Goal: Information Seeking & Learning: Learn about a topic

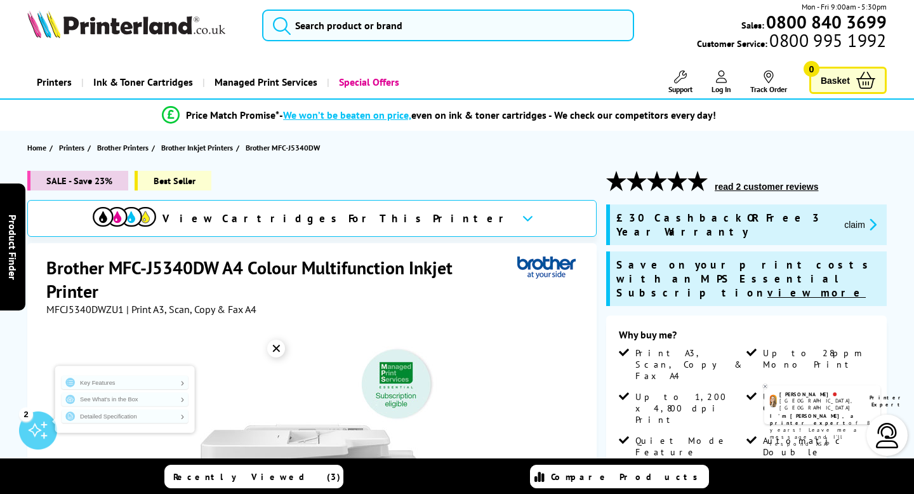
scroll to position [10, 0]
click at [722, 220] on span "£30 Cashback OR Free 3 Year Warranty" at bounding box center [725, 224] width 218 height 28
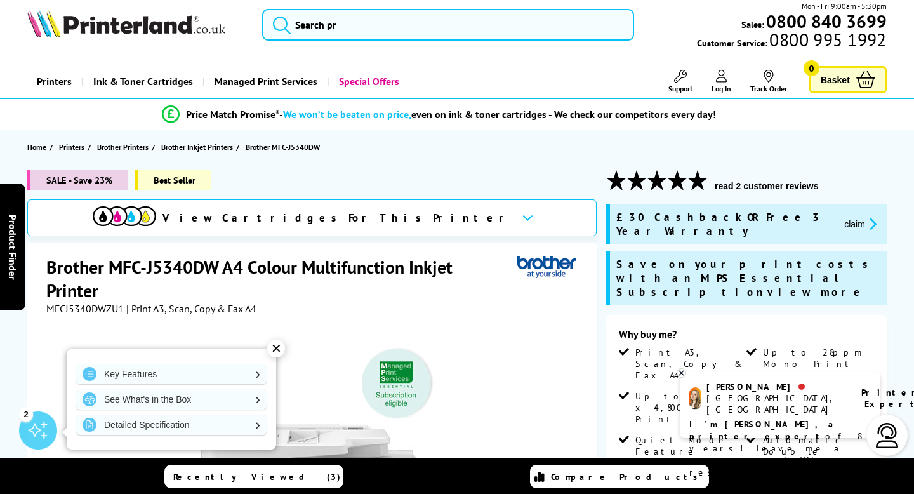
click at [840, 216] on button "claim" at bounding box center [860, 223] width 40 height 15
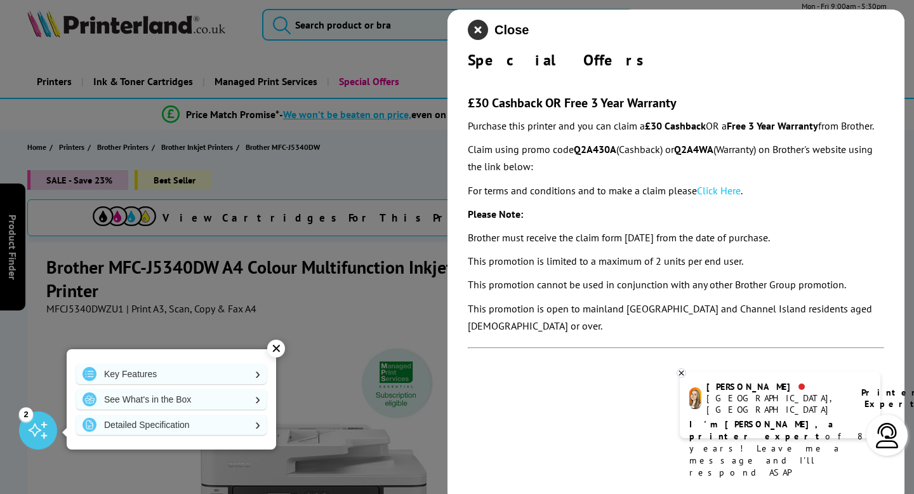
click at [483, 30] on icon "close modal" at bounding box center [478, 30] width 20 height 20
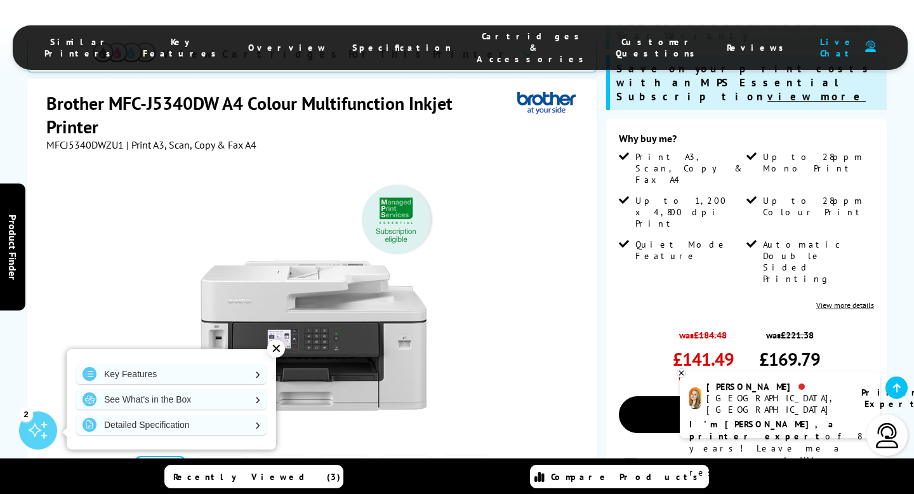
scroll to position [201, 0]
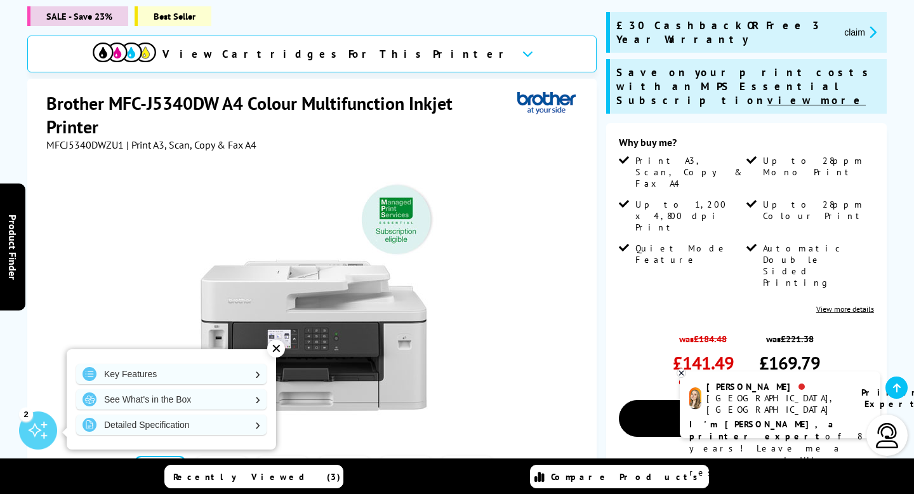
click at [279, 351] on div "✕" at bounding box center [276, 348] width 18 height 18
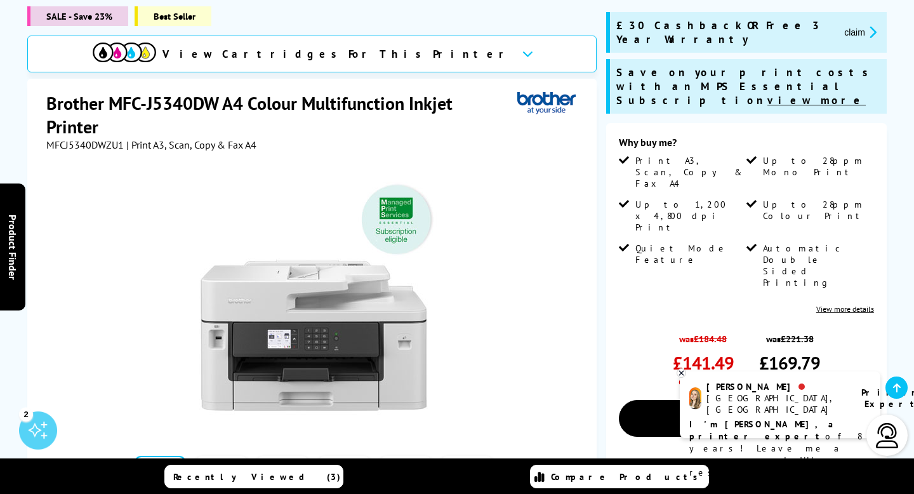
scroll to position [0, 0]
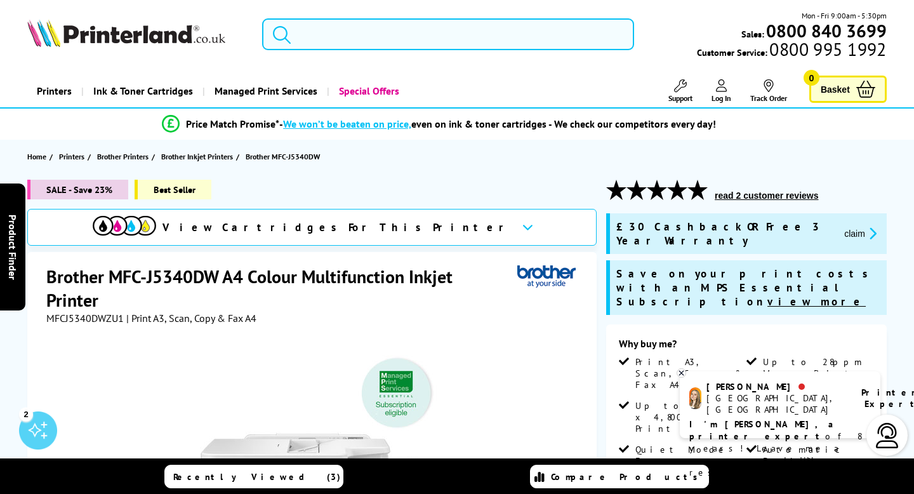
click at [320, 41] on input "search" at bounding box center [447, 34] width 371 height 32
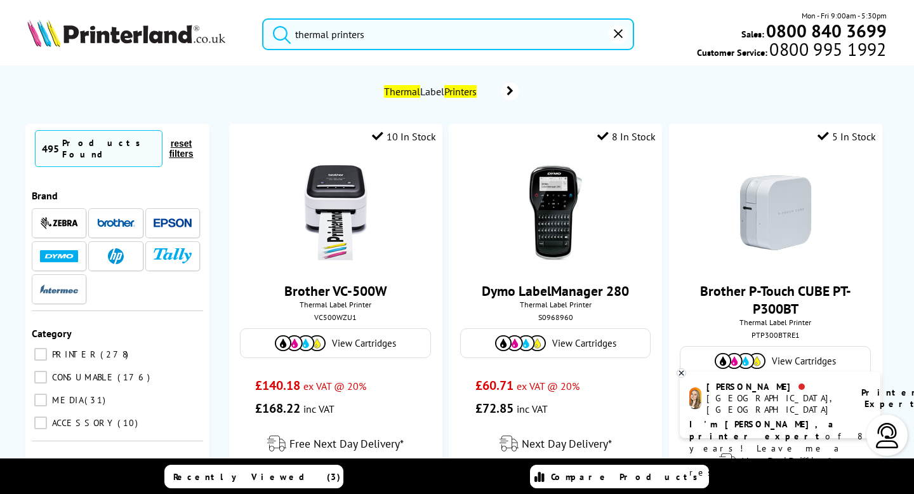
type input "thermal printers"
click at [263, 18] on button "submit" at bounding box center [279, 32] width 32 height 28
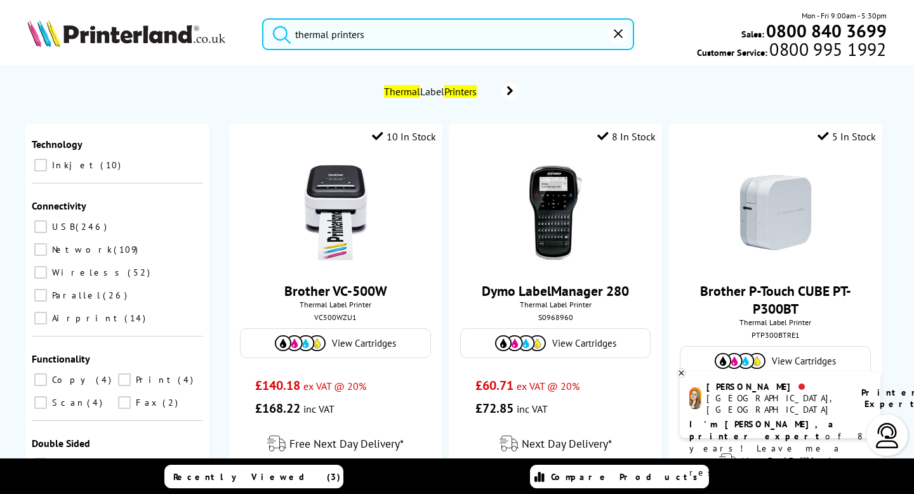
drag, startPoint x: 369, startPoint y: 34, endPoint x: 274, endPoint y: 43, distance: 95.0
click at [274, 43] on form "thermal printers" at bounding box center [447, 34] width 371 height 32
drag, startPoint x: 370, startPoint y: 33, endPoint x: 295, endPoint y: 36, distance: 74.9
click at [295, 36] on input "thermal printers" at bounding box center [447, 34] width 371 height 32
